Goal: Information Seeking & Learning: Check status

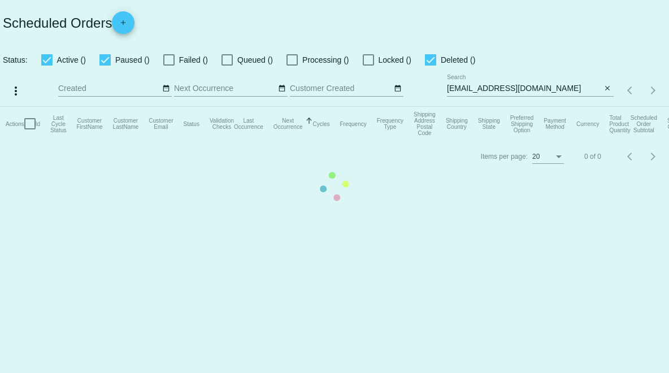
click at [606, 107] on mat-table "Actions Id Last Cycle Status Customer FirstName Customer LastName Customer Emai…" at bounding box center [334, 124] width 669 height 34
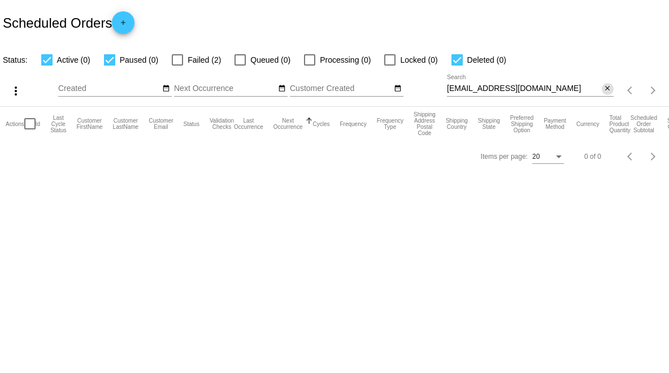
click at [607, 87] on mat-icon "close" at bounding box center [607, 88] width 8 height 9
click at [588, 87] on div "search" at bounding box center [530, 91] width 167 height 18
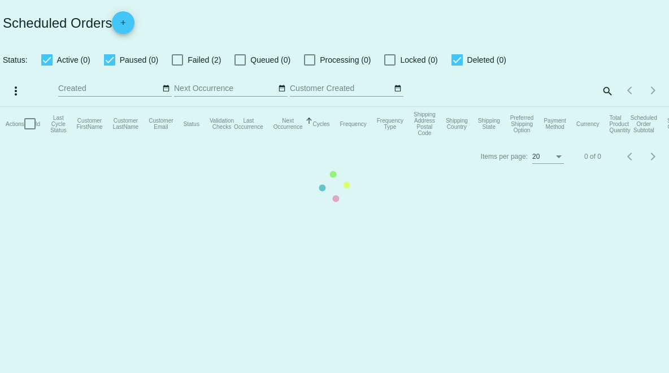
click at [603, 107] on mat-table "Actions Id Last Cycle Status Customer FirstName Customer LastName Customer Emai…" at bounding box center [334, 124] width 669 height 34
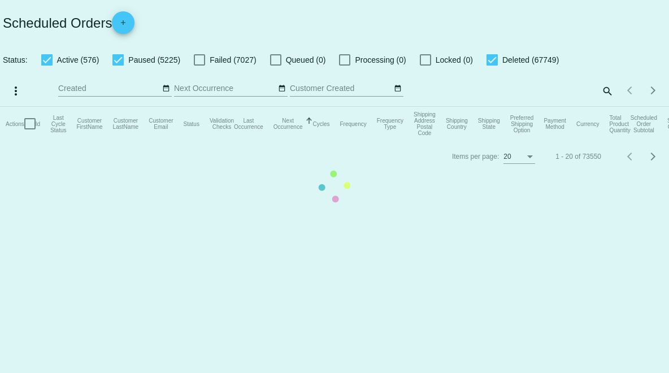
click at [605, 107] on mat-table "Actions Id Last Cycle Status Customer FirstName Customer LastName Customer Emai…" at bounding box center [334, 124] width 669 height 34
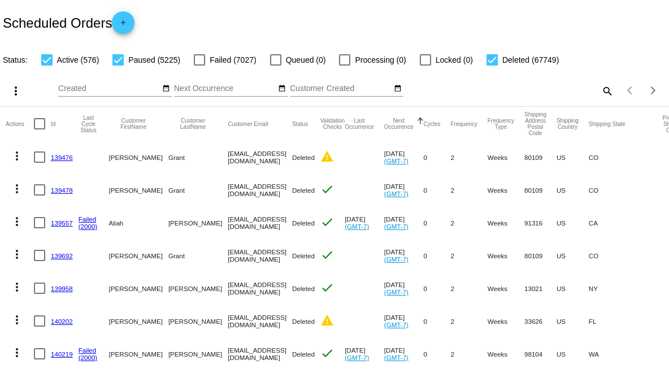
click at [600, 90] on mat-icon "search" at bounding box center [607, 91] width 14 height 18
click at [572, 88] on input "Search" at bounding box center [530, 88] width 167 height 9
paste input "[PERSON_NAME][EMAIL_ADDRESS][PERSON_NAME][DOMAIN_NAME]"
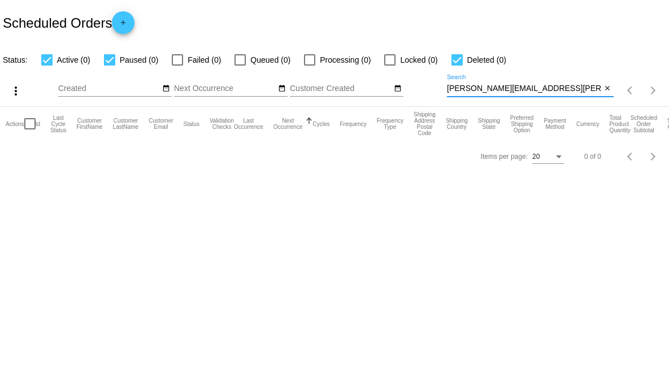
type input "[PERSON_NAME][EMAIL_ADDRESS][PERSON_NAME][DOMAIN_NAME]"
